Goal: Transaction & Acquisition: Purchase product/service

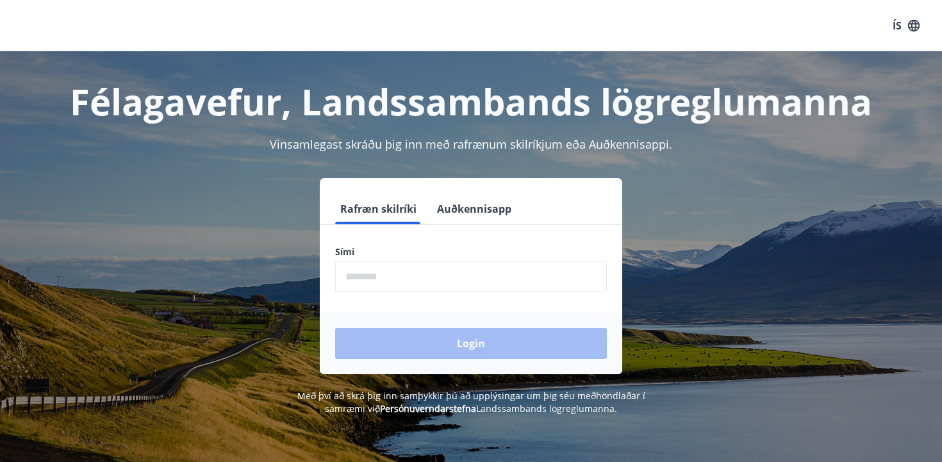
click at [434, 271] on input "phone" at bounding box center [471, 276] width 272 height 31
type input "********"
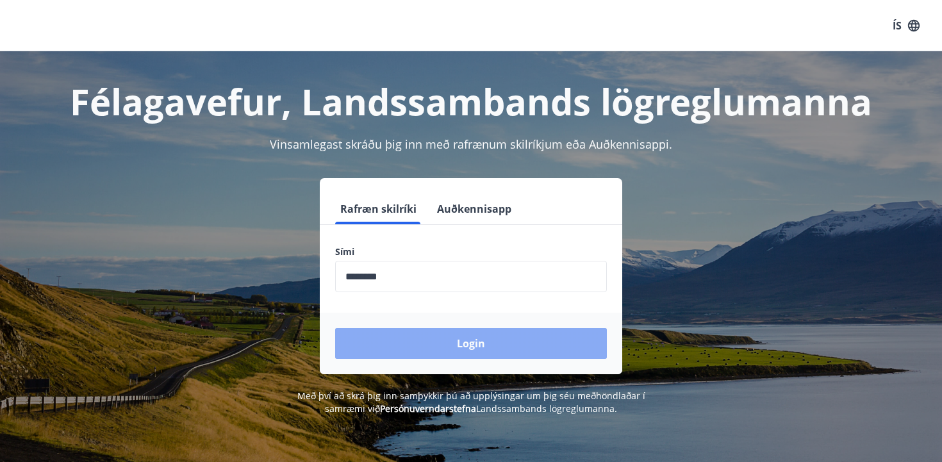
click at [441, 352] on button "Login" at bounding box center [471, 343] width 272 height 31
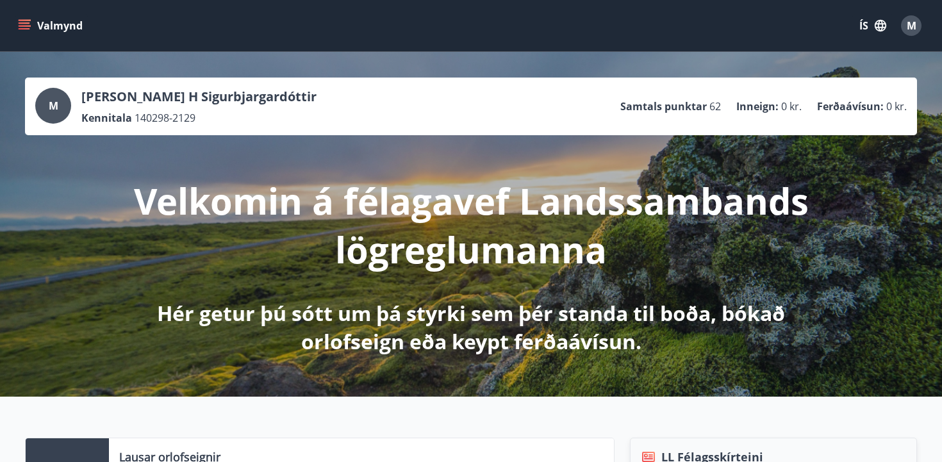
click at [833, 104] on p "Ferðaávísun :" at bounding box center [850, 106] width 67 height 14
click at [21, 26] on icon "menu" at bounding box center [26, 25] width 14 height 1
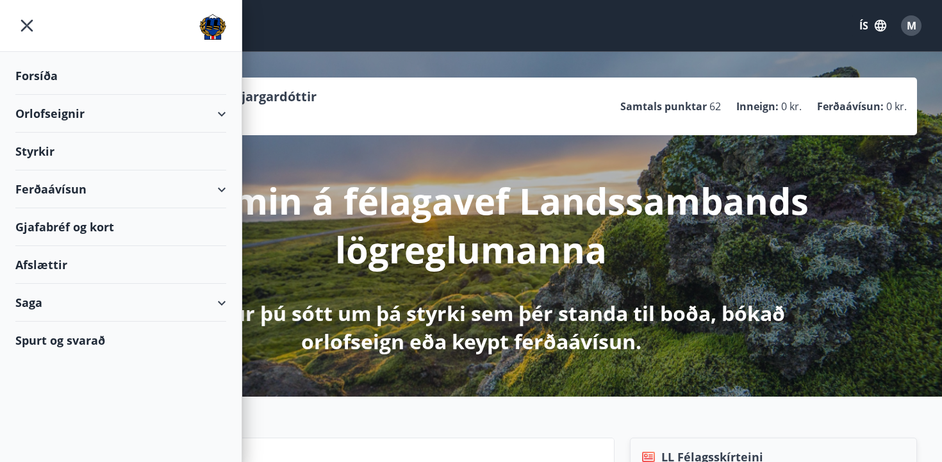
click at [62, 182] on div "Ferðaávísun" at bounding box center [120, 190] width 211 height 38
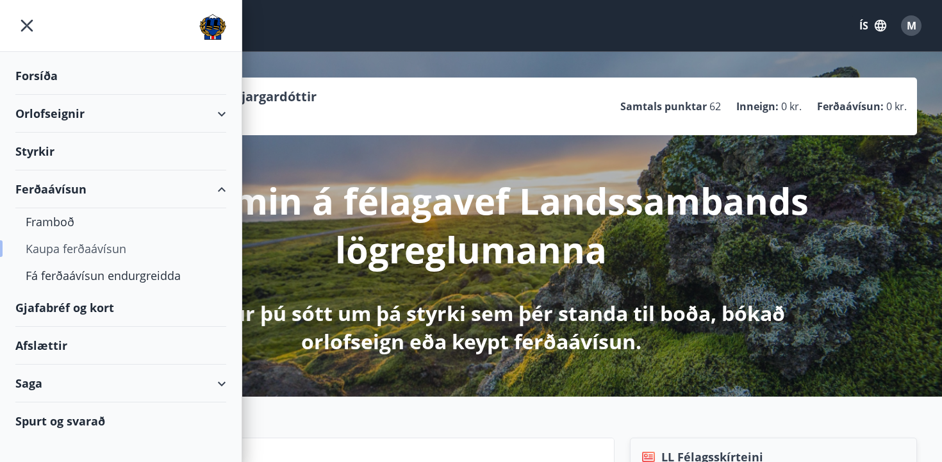
click at [60, 243] on div "Kaupa ferðaávísun" at bounding box center [121, 248] width 190 height 27
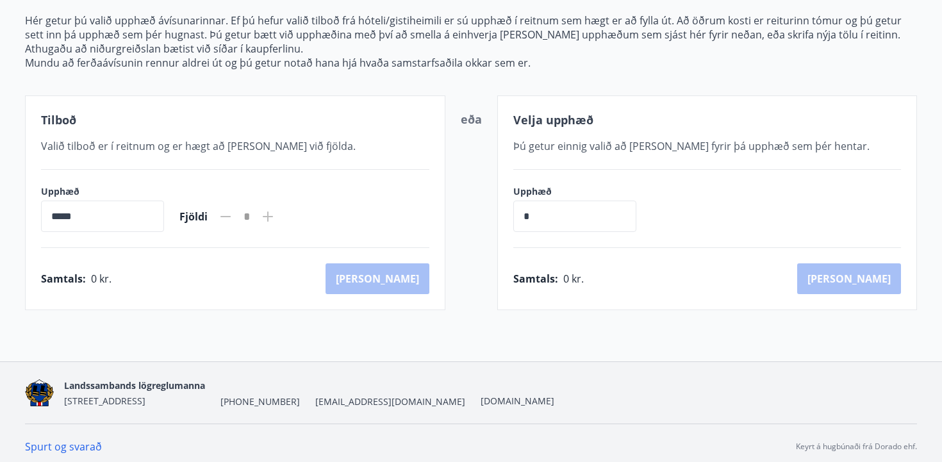
scroll to position [162, 0]
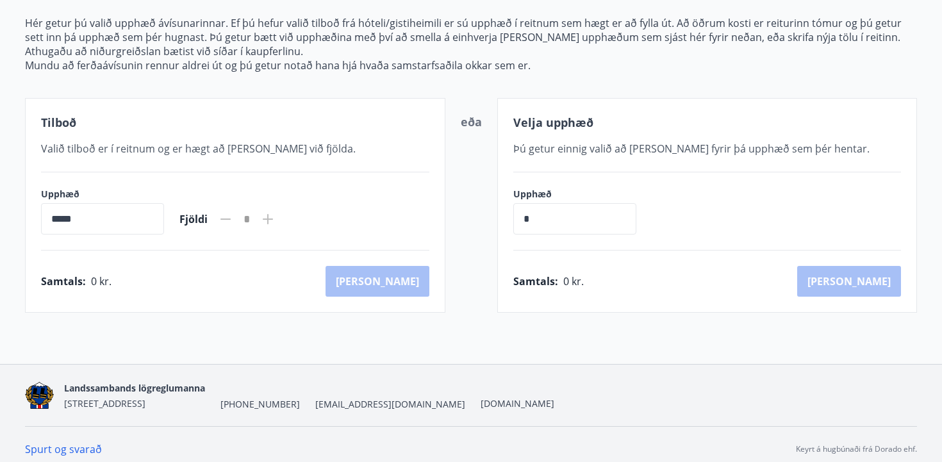
click at [136, 208] on input "*****" at bounding box center [102, 218] width 123 height 31
click at [556, 218] on input "*" at bounding box center [574, 218] width 123 height 31
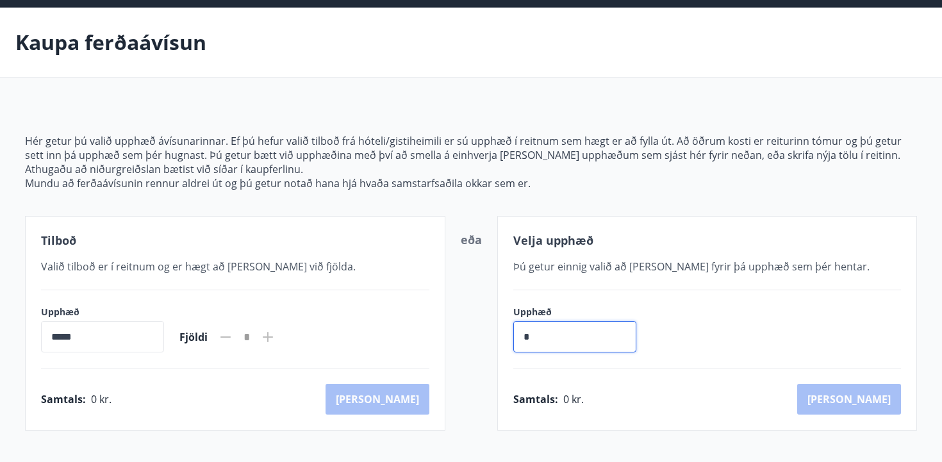
scroll to position [0, 0]
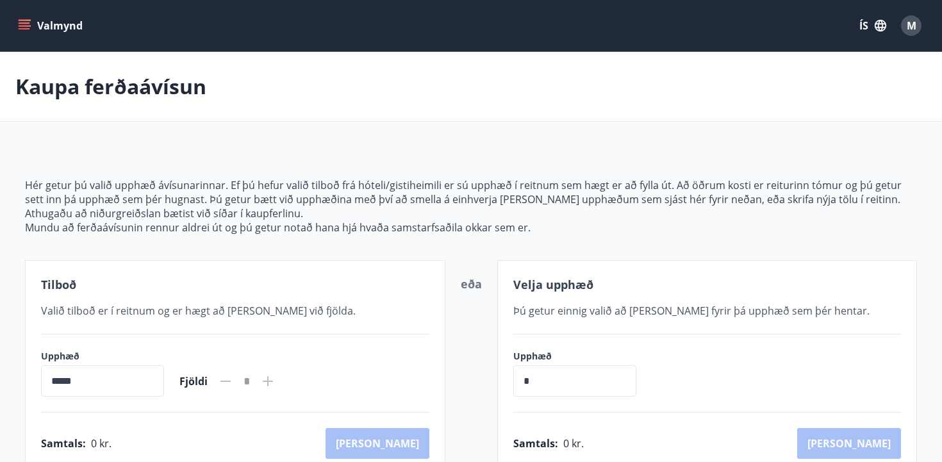
click at [35, 59] on div "Kaupa ferðaávísun" at bounding box center [471, 87] width 942 height 70
click at [22, 22] on icon "menu" at bounding box center [24, 25] width 13 height 13
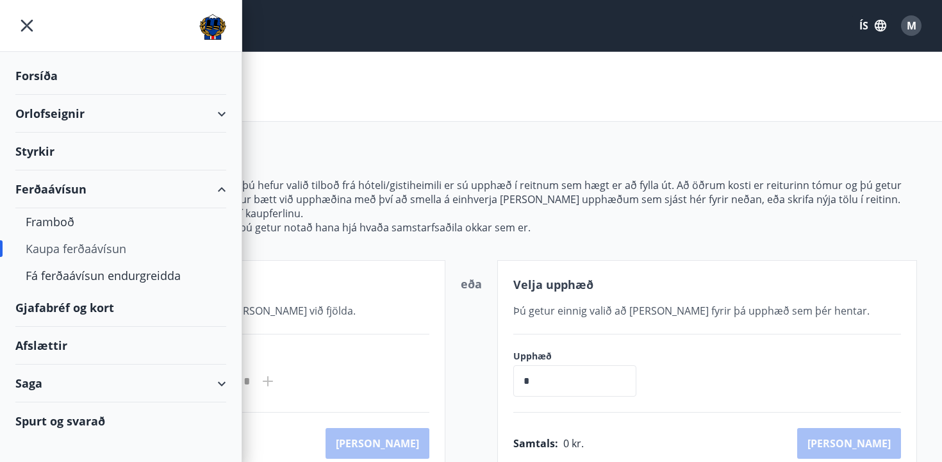
click at [106, 306] on div "Gjafabréf og kort" at bounding box center [120, 308] width 211 height 38
